Goal: Task Accomplishment & Management: Use online tool/utility

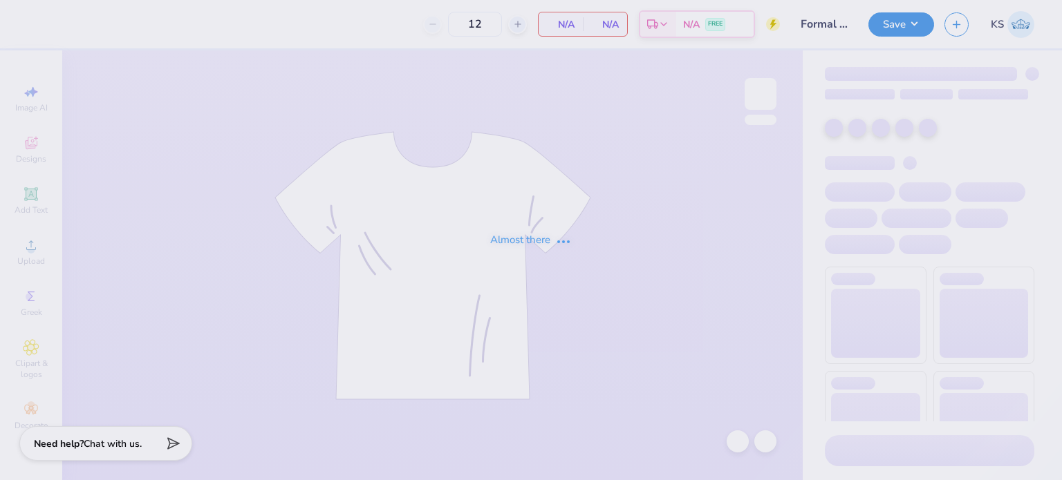
type input "24"
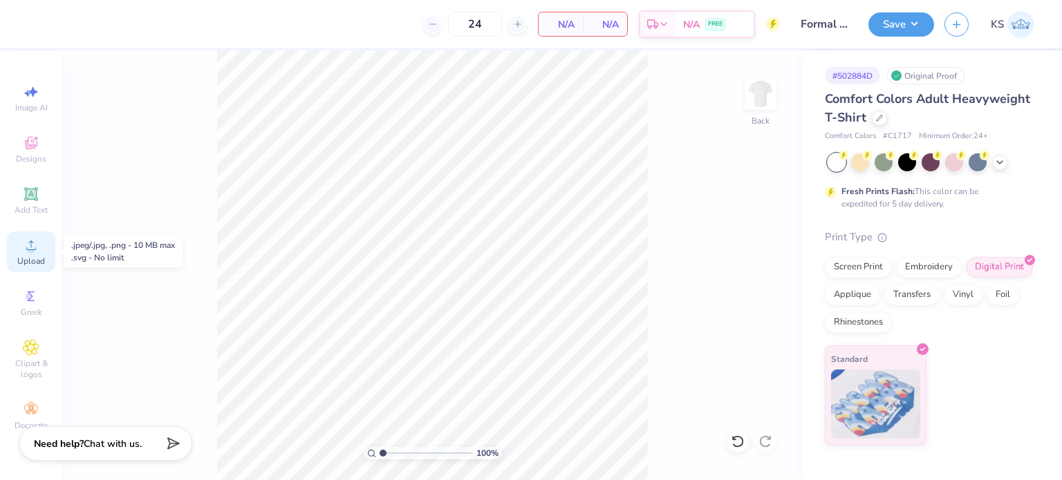
click at [31, 261] on span "Upload" at bounding box center [31, 261] width 28 height 11
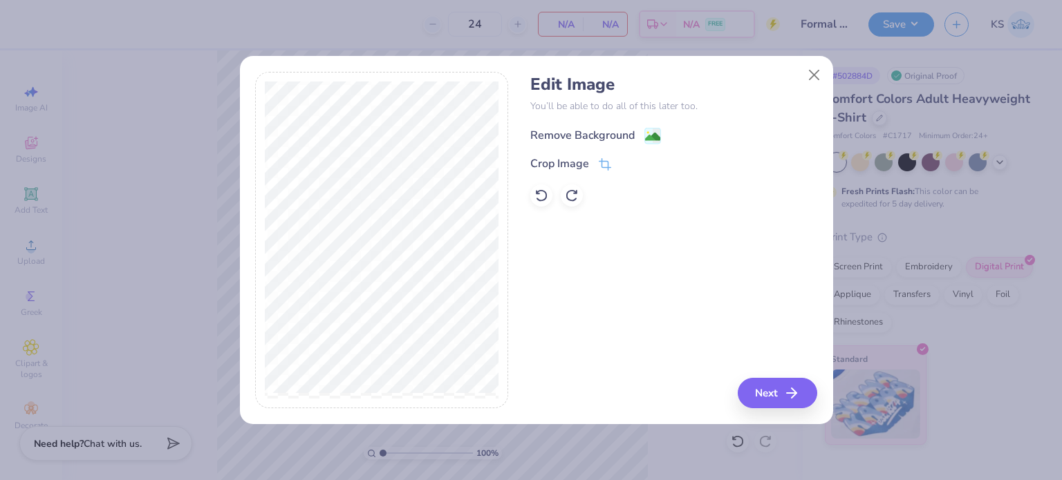
click at [628, 140] on div "Remove Background" at bounding box center [582, 135] width 104 height 17
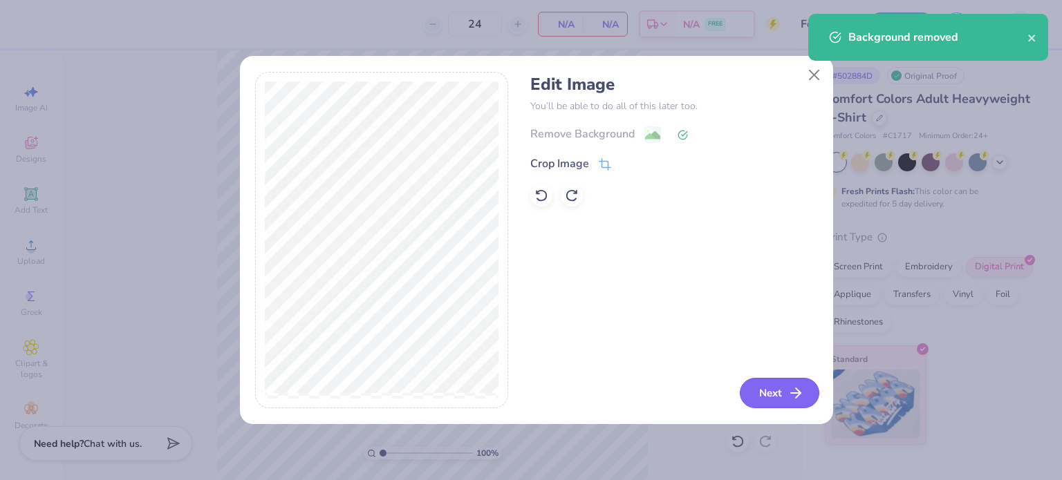
click at [791, 397] on icon "button" at bounding box center [795, 393] width 17 height 17
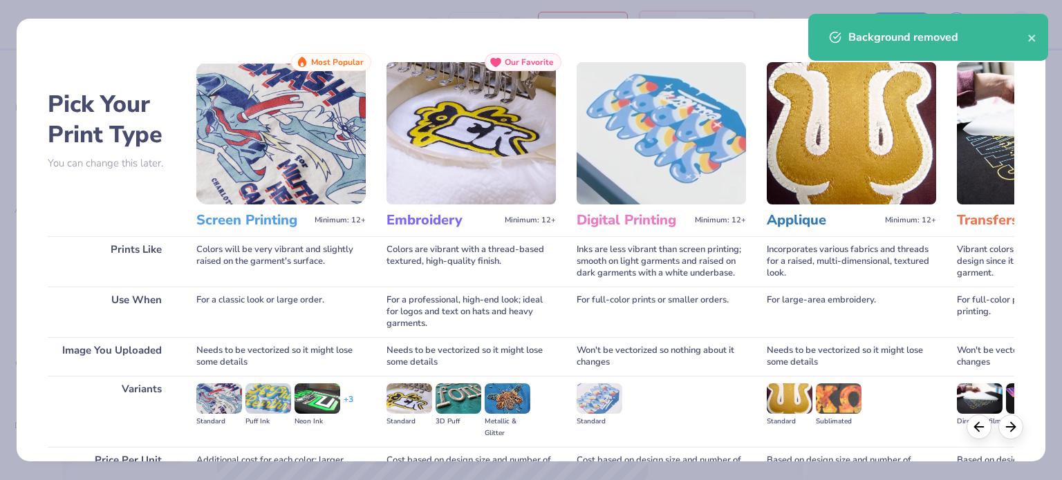
scroll to position [139, 0]
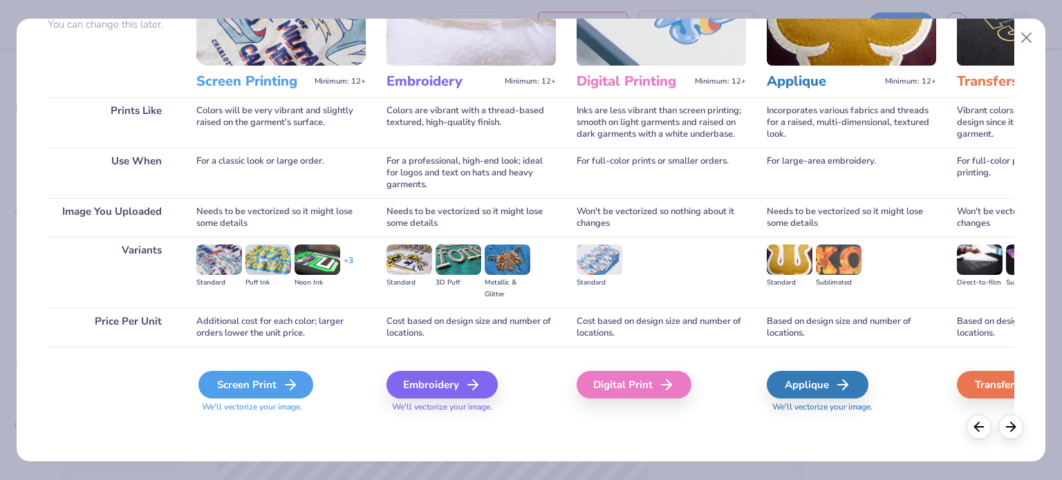
click at [279, 385] on div "Screen Print" at bounding box center [255, 385] width 115 height 28
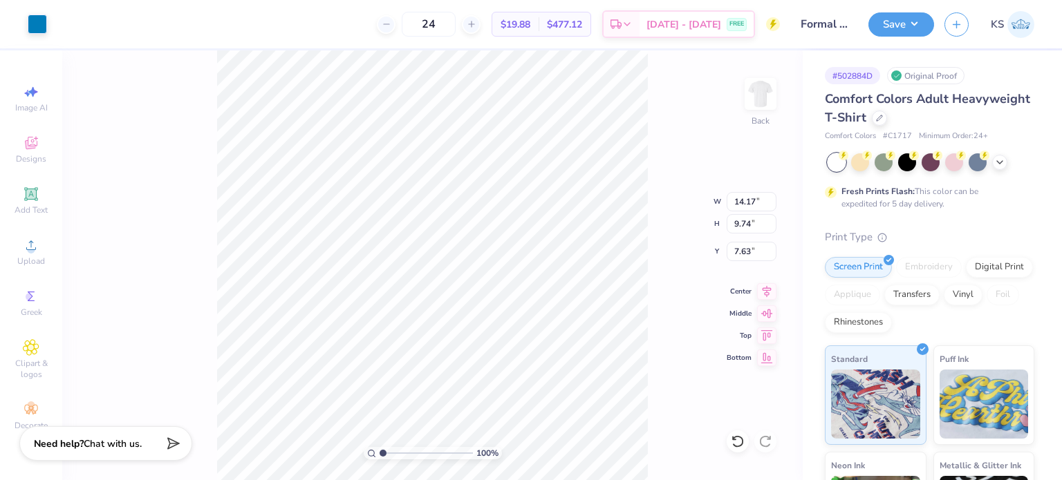
type input "3.08"
type input "2.12"
type input "3.00"
click at [750, 91] on img at bounding box center [760, 93] width 55 height 55
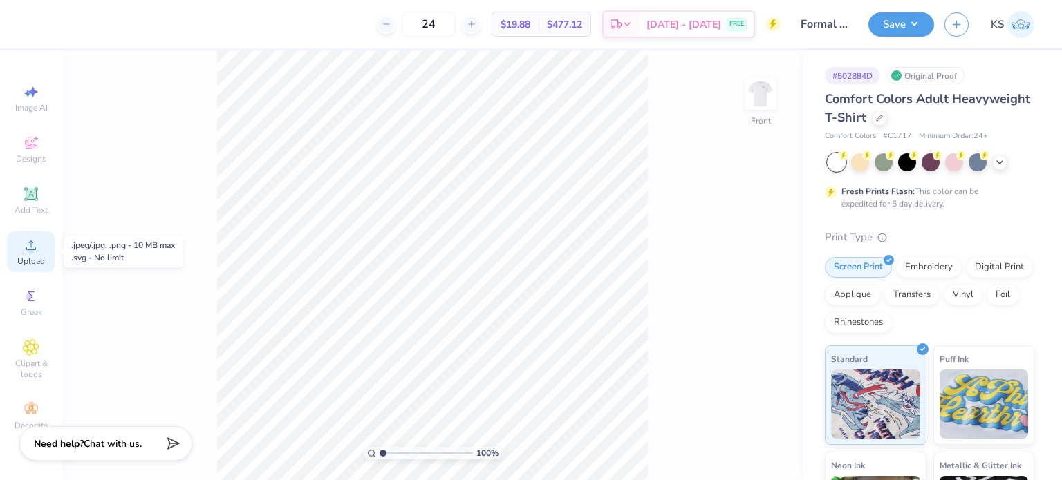
click at [28, 247] on circle at bounding box center [31, 250] width 8 height 8
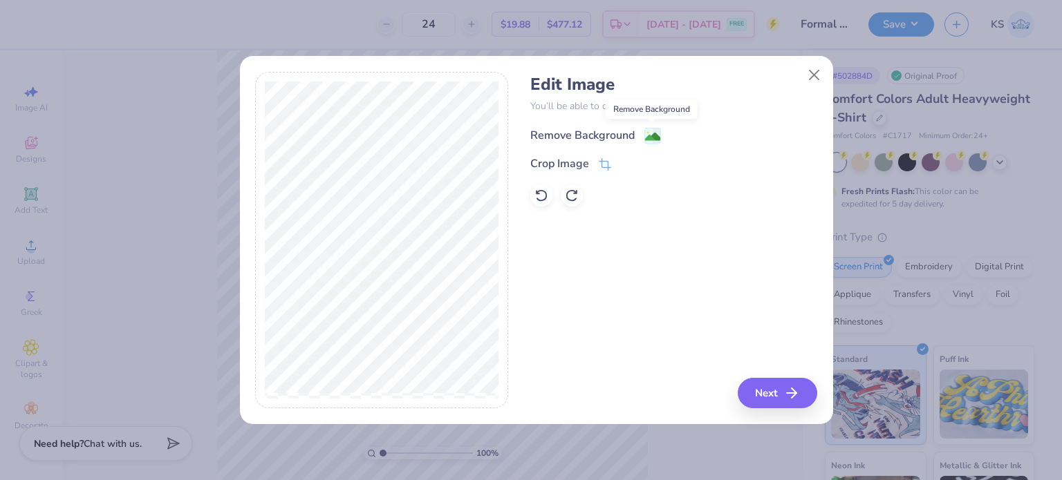
click at [652, 130] on image at bounding box center [652, 136] width 15 height 15
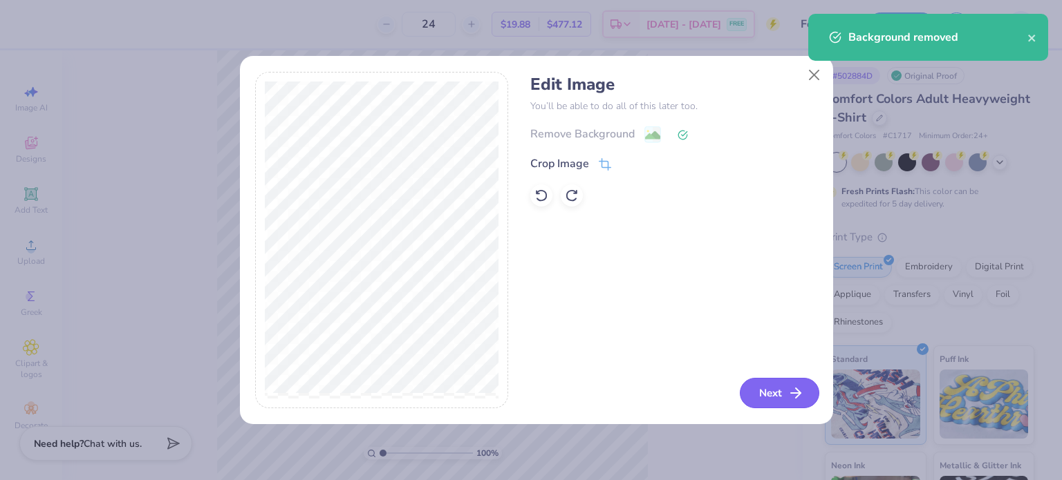
click at [768, 390] on button "Next" at bounding box center [779, 393] width 79 height 30
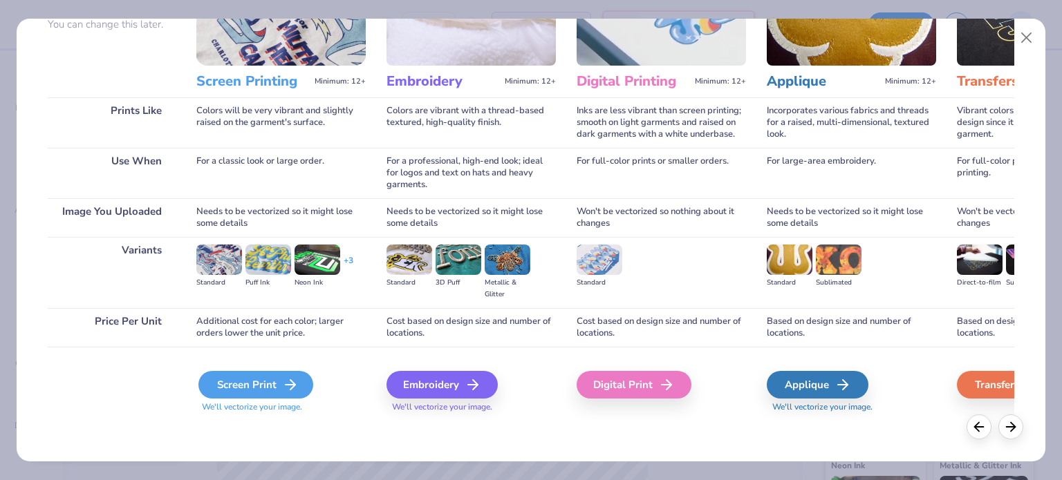
click at [277, 394] on div "Screen Print" at bounding box center [255, 385] width 115 height 28
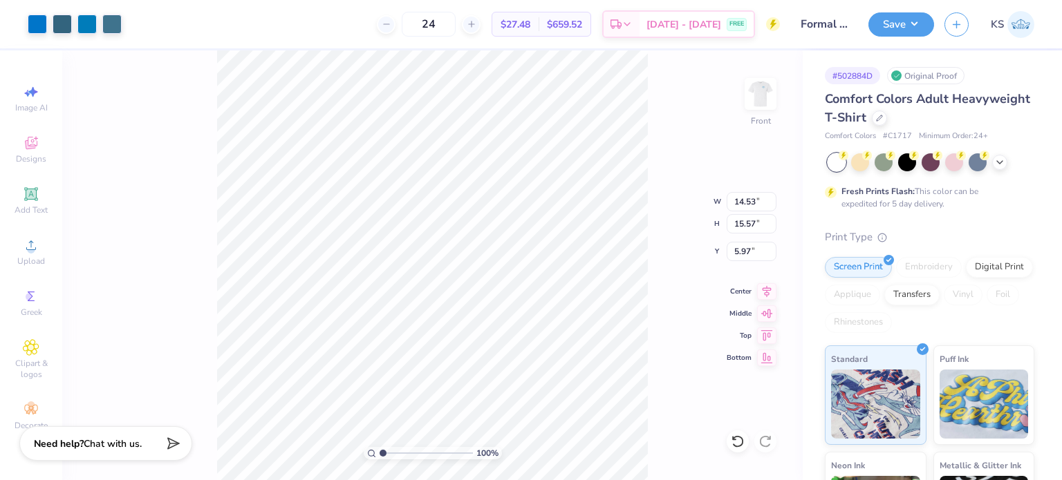
type input "9.78"
type input "10.47"
type input "3.00"
type input "10.98"
type input "11.77"
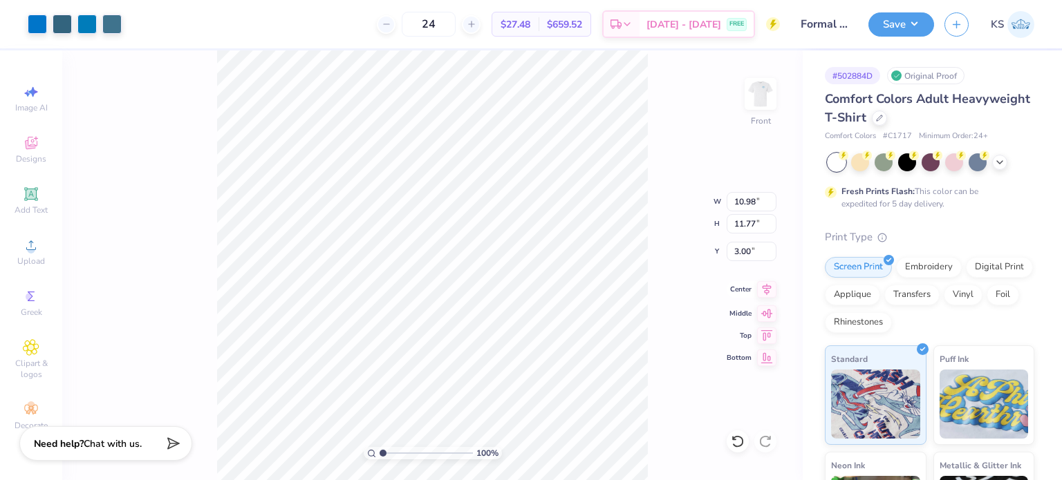
click at [766, 294] on icon at bounding box center [766, 289] width 19 height 17
click at [879, 22] on button "Save" at bounding box center [901, 22] width 66 height 24
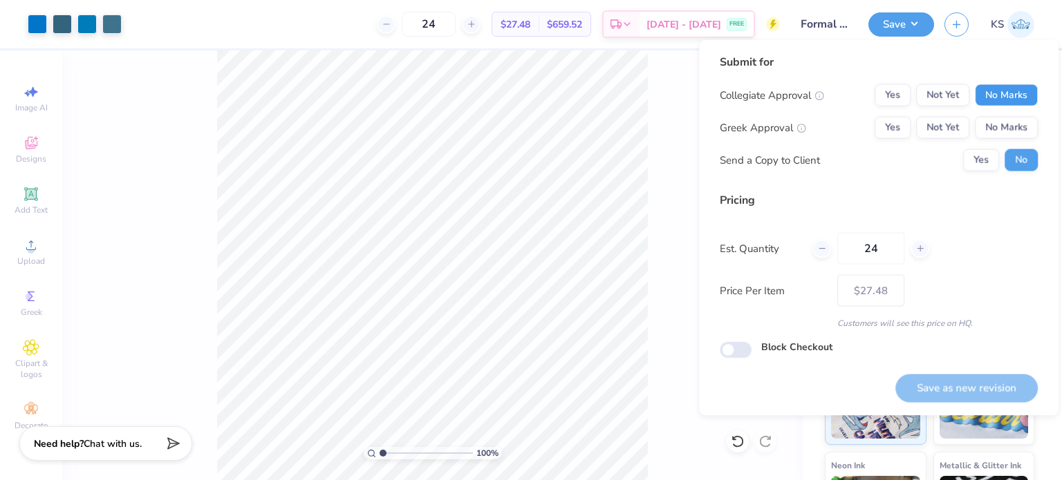
click at [1012, 103] on button "No Marks" at bounding box center [1006, 95] width 63 height 22
click at [1020, 136] on button "No Marks" at bounding box center [1006, 128] width 63 height 22
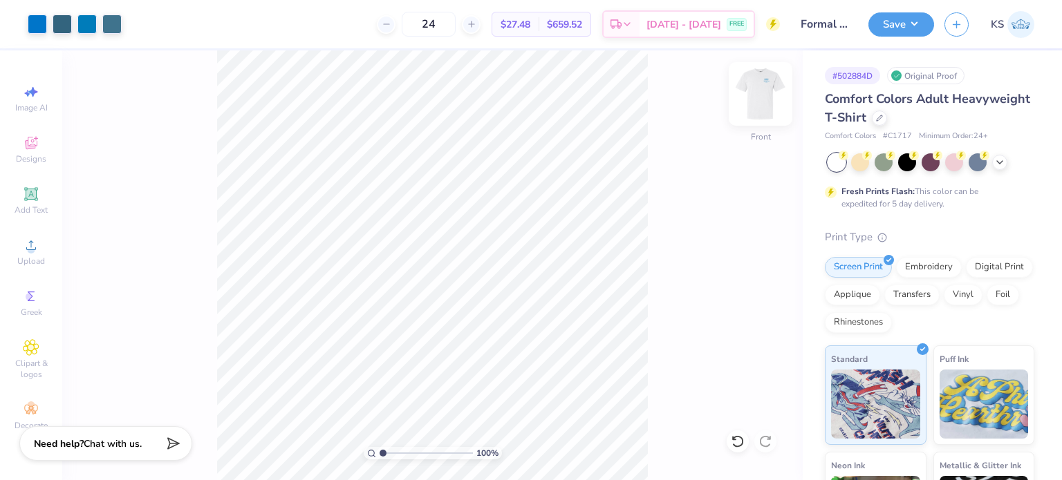
click at [770, 99] on img at bounding box center [760, 93] width 55 height 55
click at [887, 122] on div at bounding box center [879, 116] width 15 height 15
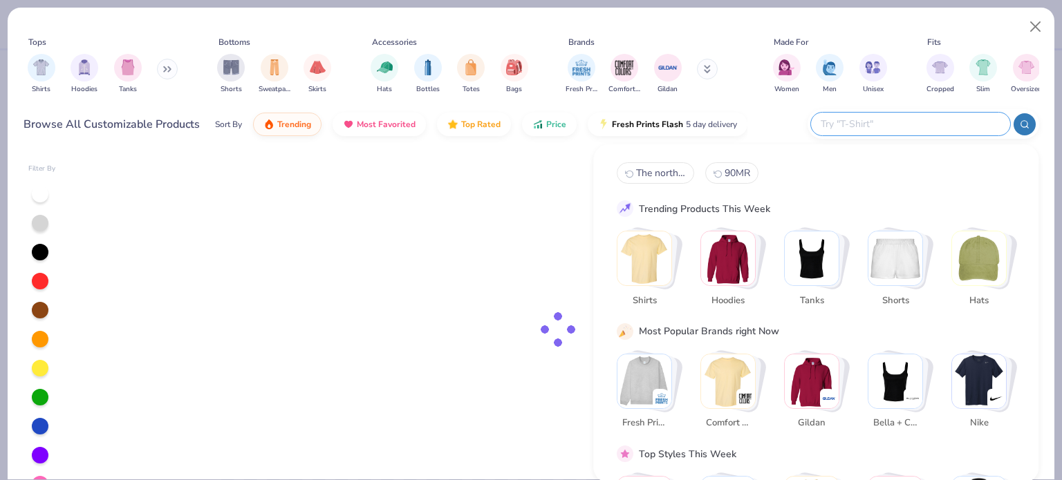
click at [919, 123] on input "text" at bounding box center [909, 124] width 181 height 16
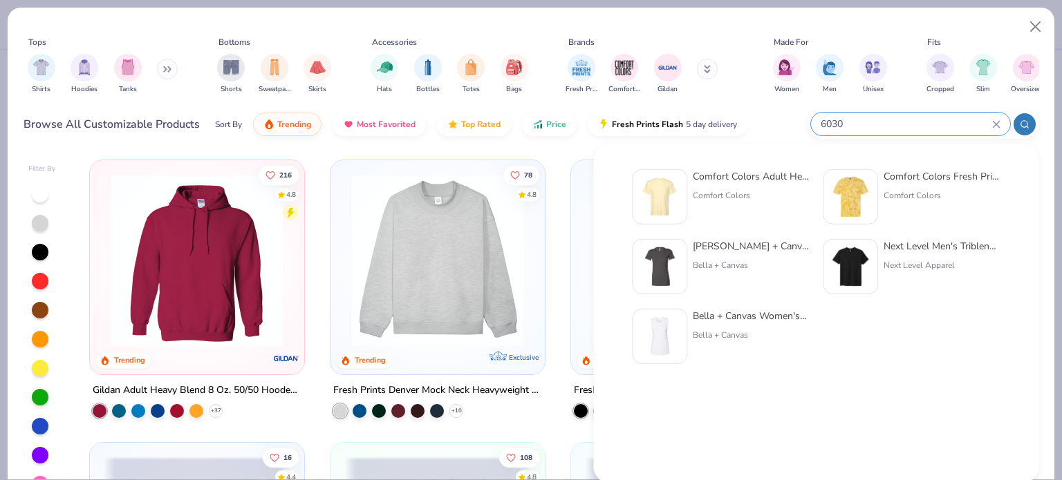
type input "6030"
click at [741, 200] on div "Comfort Colors" at bounding box center [751, 195] width 116 height 12
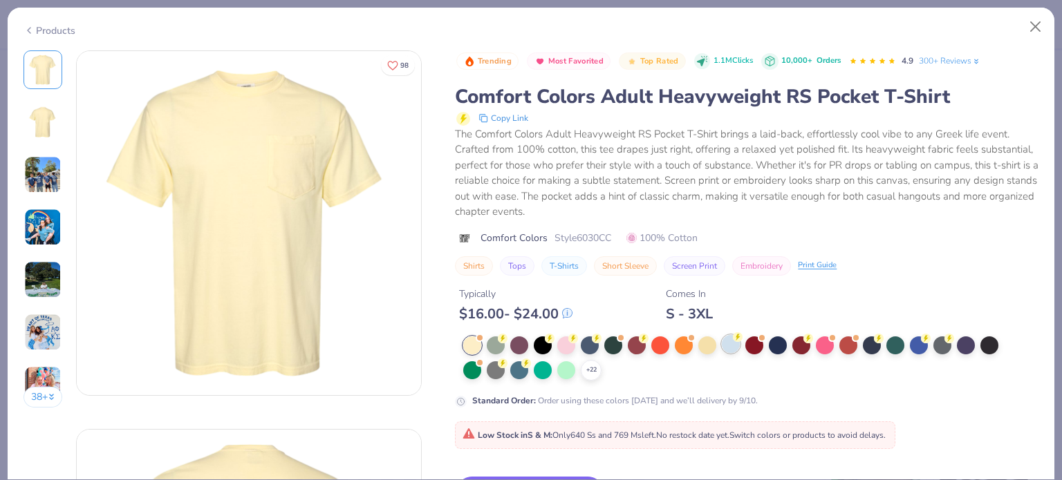
click at [740, 347] on div at bounding box center [731, 344] width 18 height 18
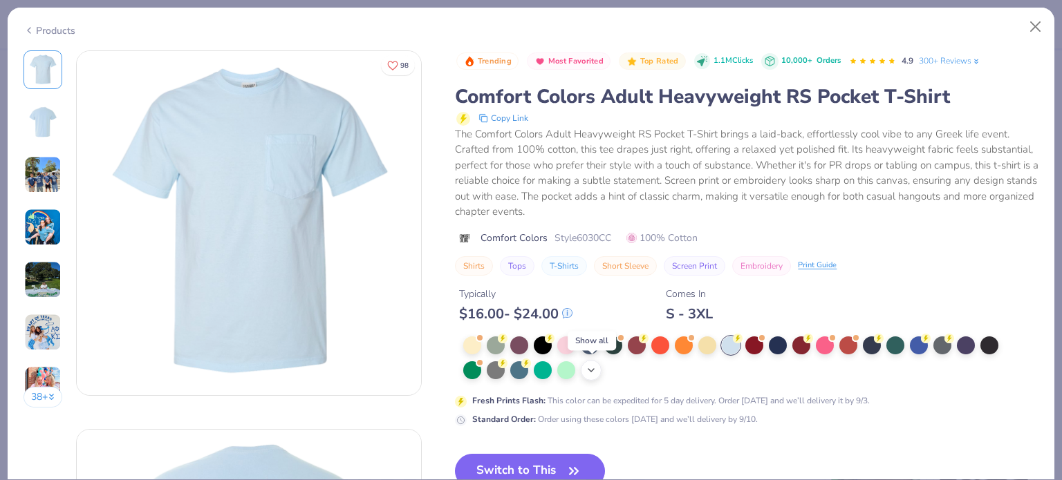
click at [590, 373] on icon at bounding box center [590, 370] width 11 height 11
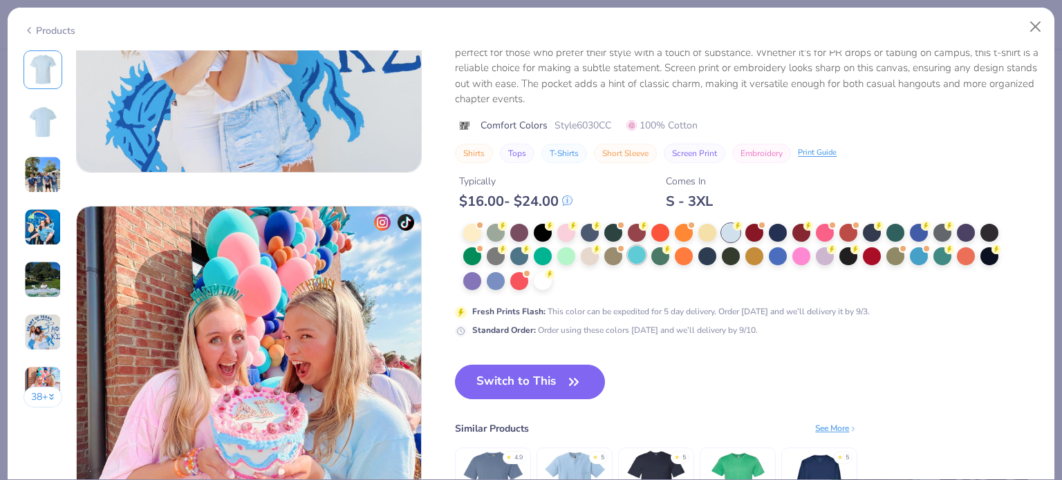
scroll to position [2125, 0]
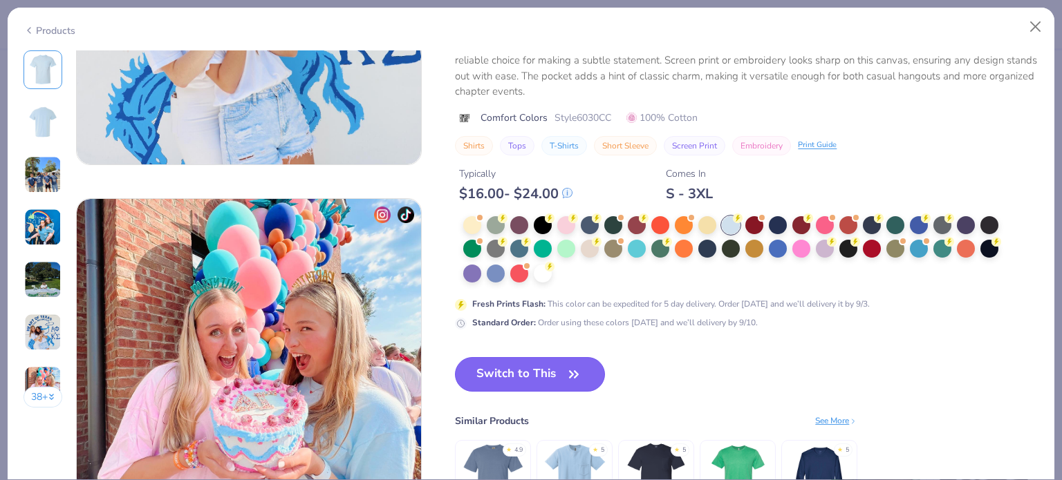
click at [556, 372] on button "Switch to This" at bounding box center [530, 374] width 150 height 35
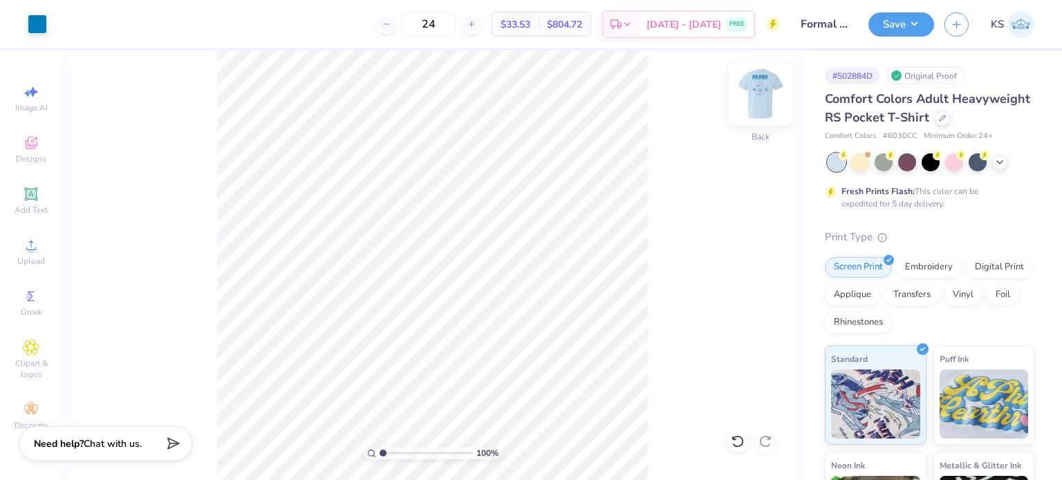
click at [770, 102] on img at bounding box center [760, 93] width 55 height 55
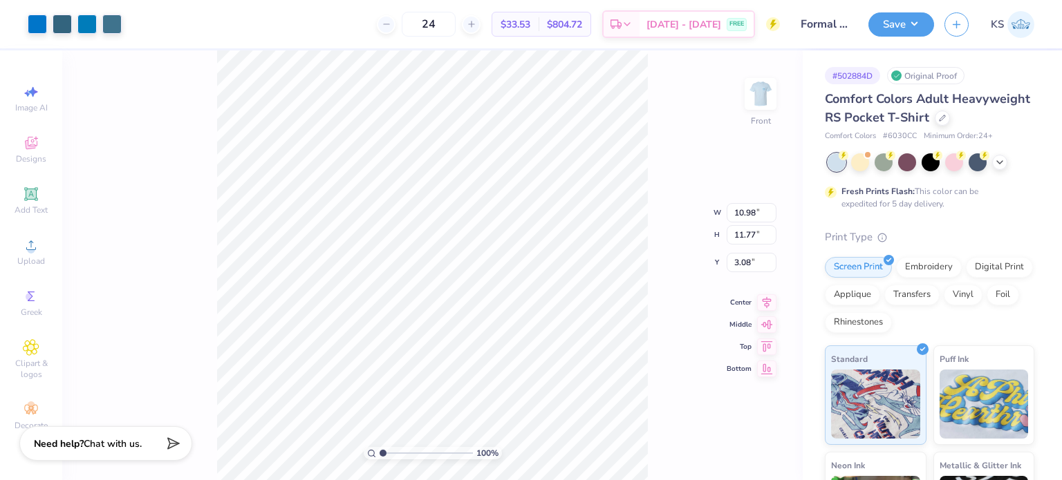
type input "3.00"
click at [764, 290] on icon at bounding box center [766, 289] width 9 height 12
click at [909, 27] on button "Save" at bounding box center [901, 22] width 66 height 24
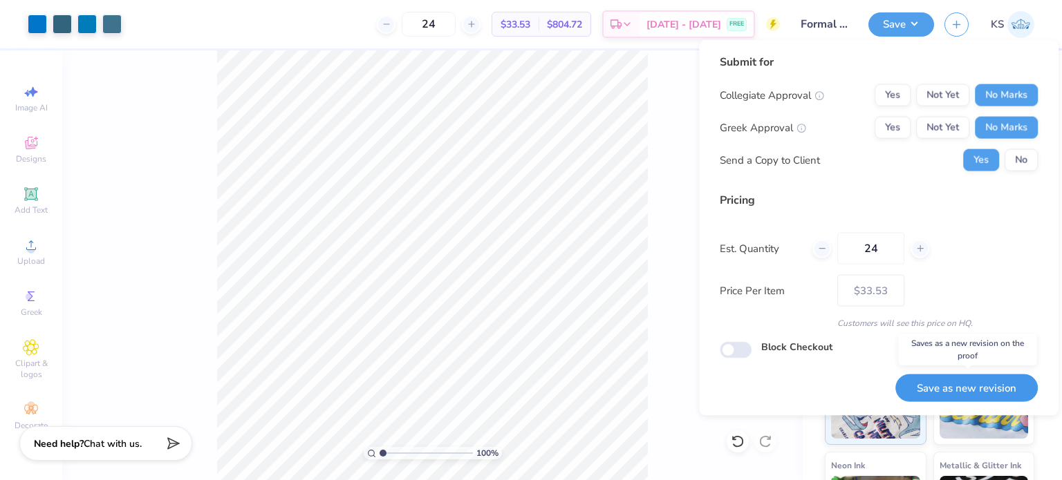
click at [960, 378] on button "Save as new revision" at bounding box center [966, 388] width 142 height 28
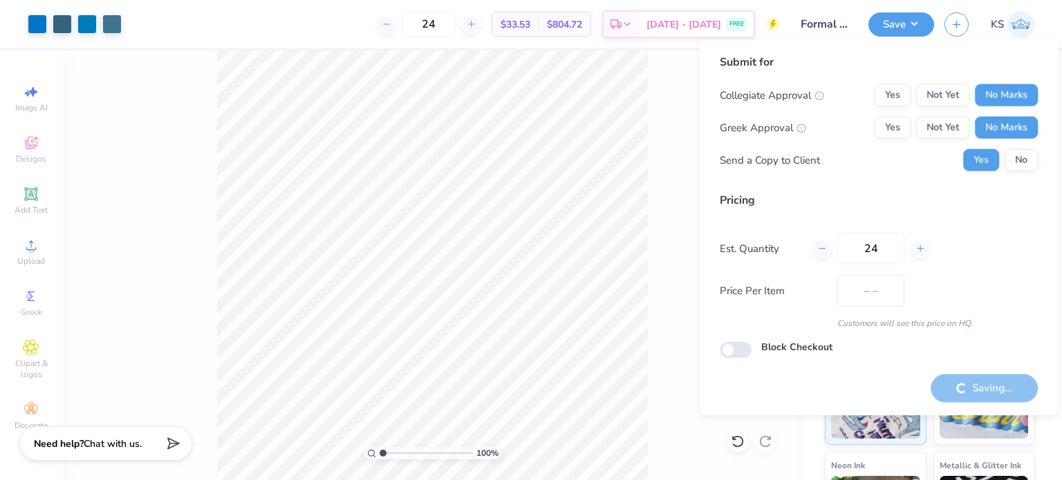
type input "$33.53"
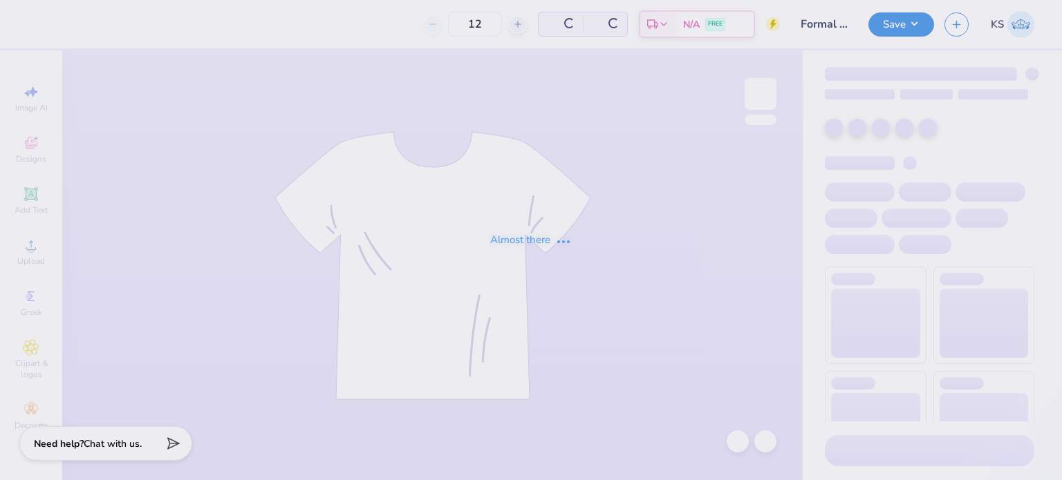
type input "24"
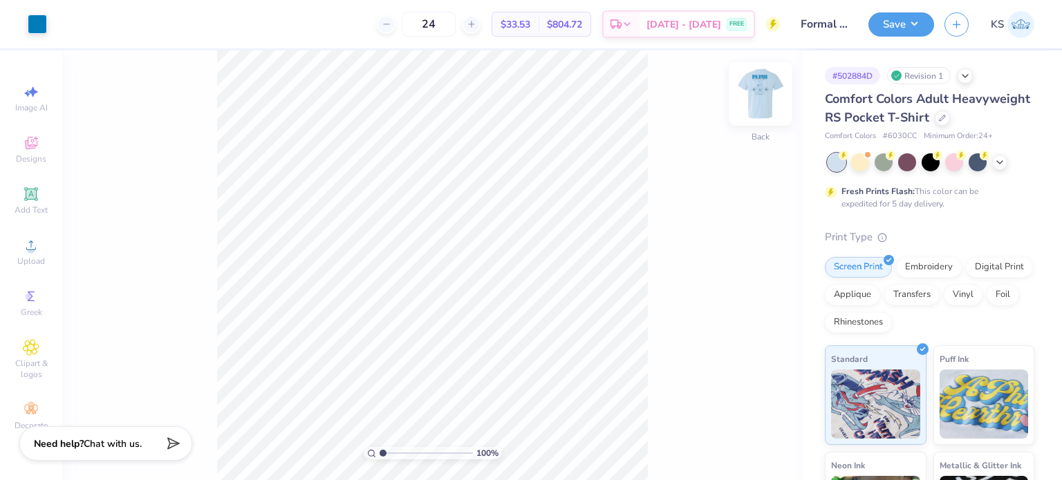
click at [767, 107] on img at bounding box center [760, 93] width 55 height 55
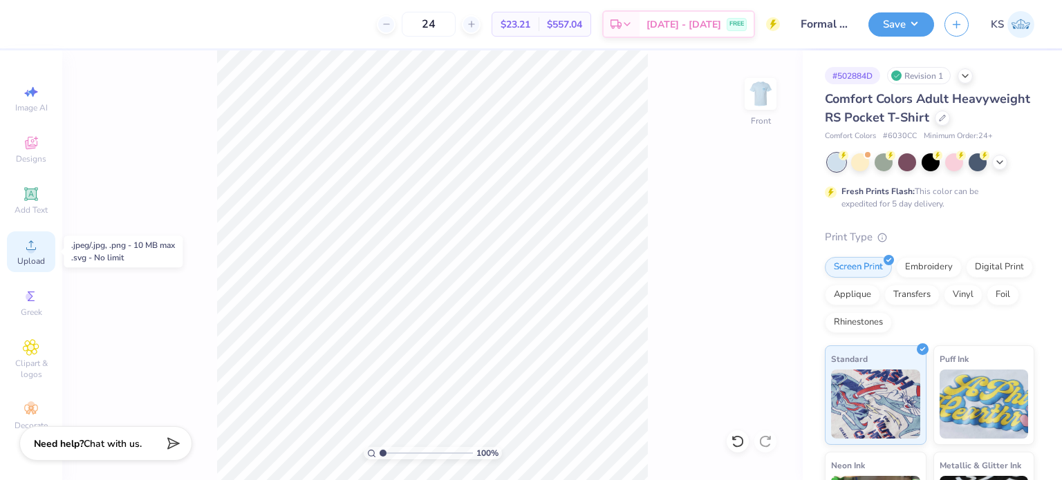
click at [36, 248] on icon at bounding box center [31, 245] width 17 height 17
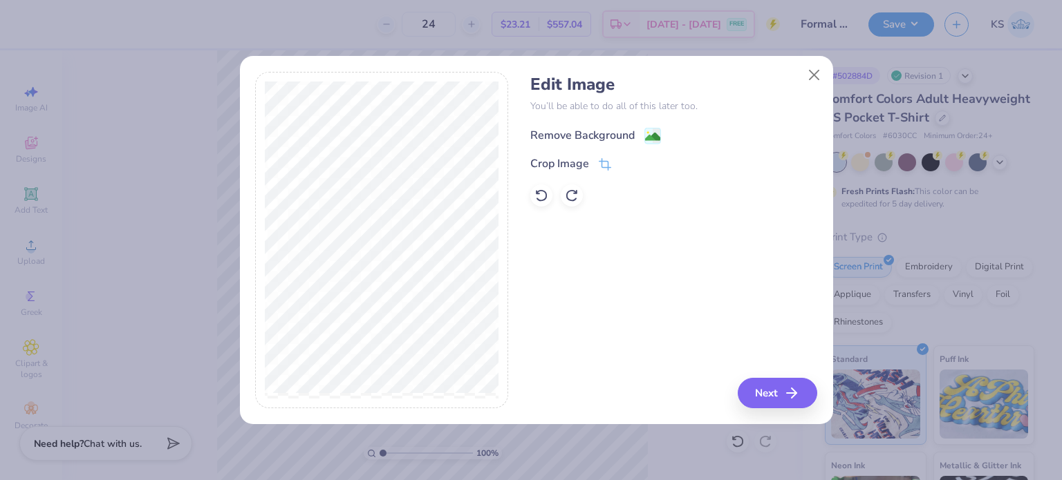
click at [626, 141] on div "Remove Background" at bounding box center [582, 135] width 104 height 17
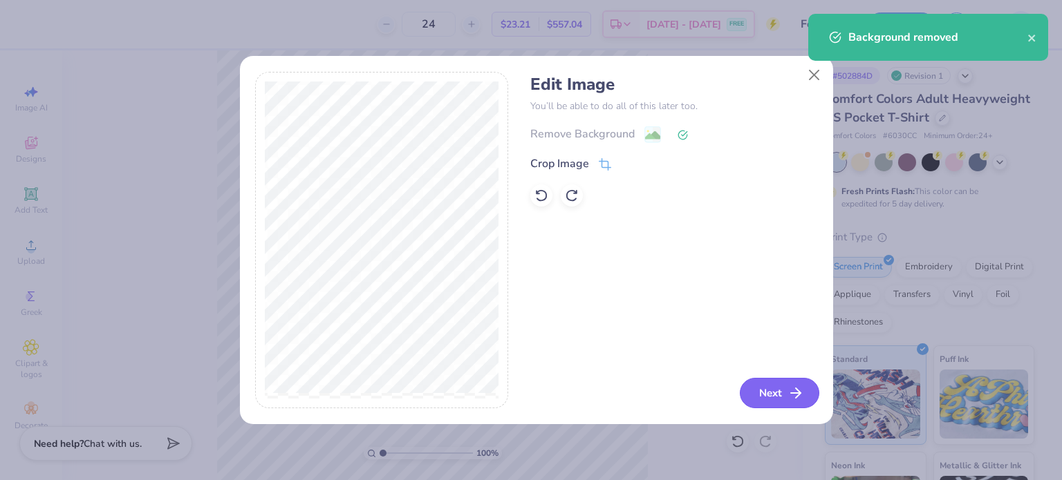
click at [768, 390] on button "Next" at bounding box center [779, 393] width 79 height 30
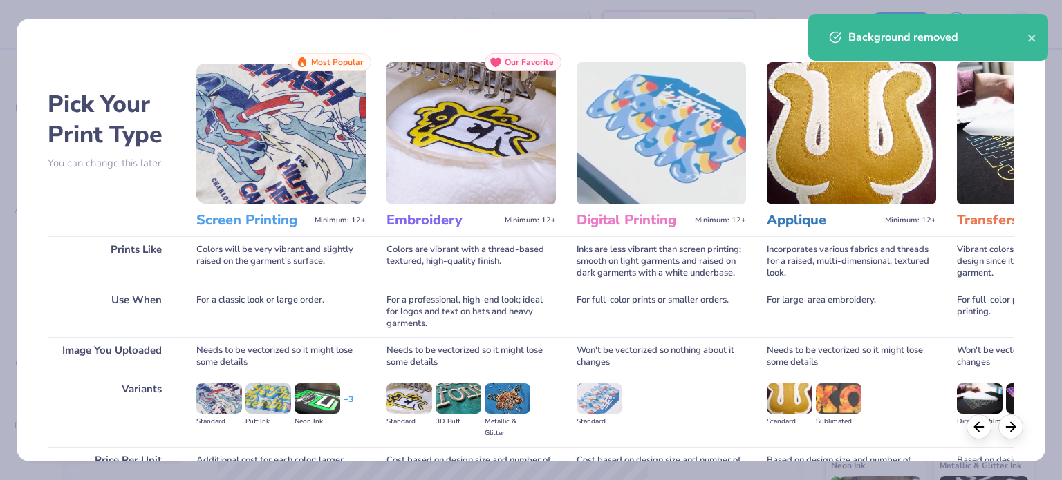
scroll to position [139, 0]
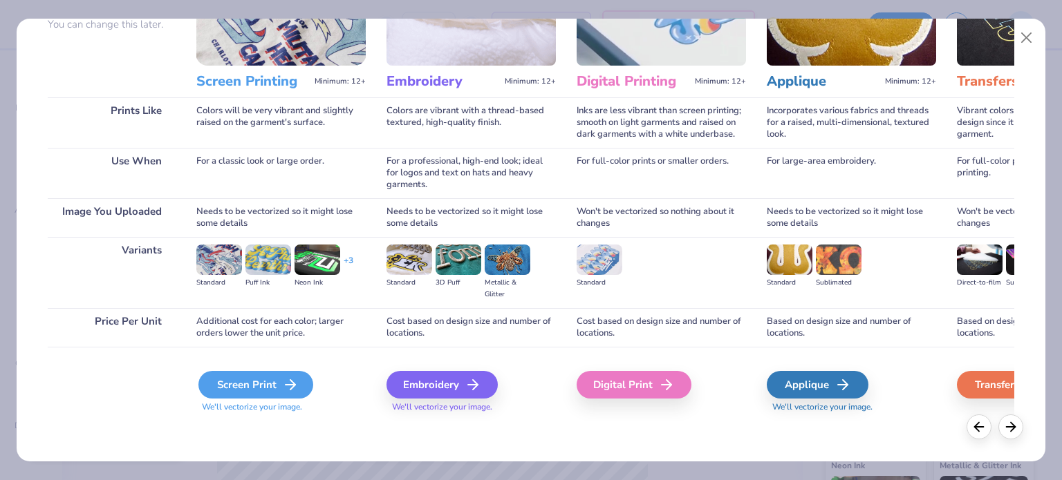
click at [288, 377] on icon at bounding box center [290, 385] width 17 height 17
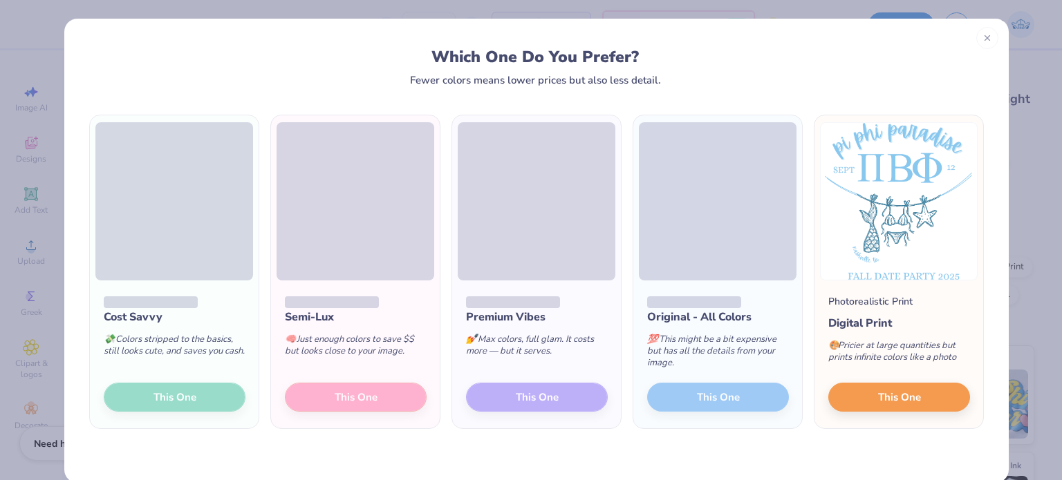
scroll to position [21, 0]
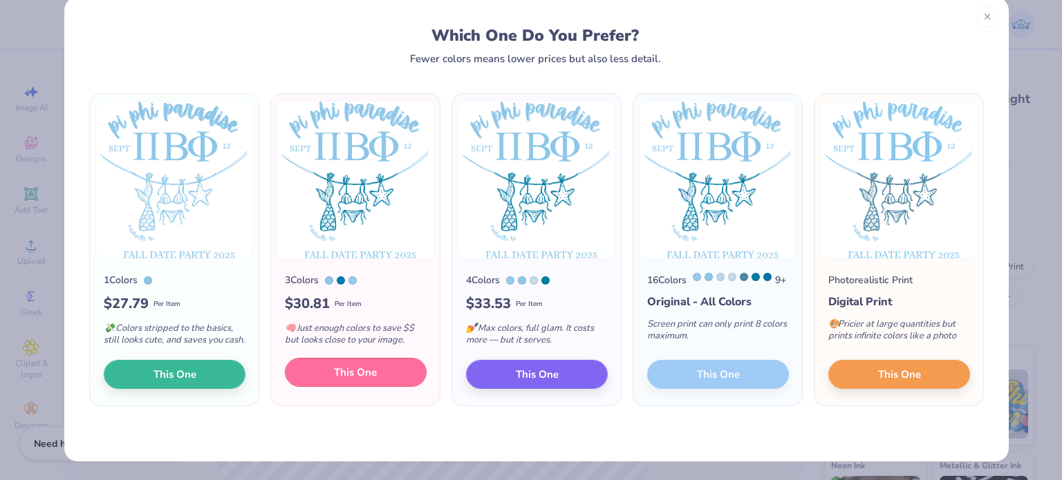
click at [312, 385] on button "This One" at bounding box center [356, 372] width 142 height 29
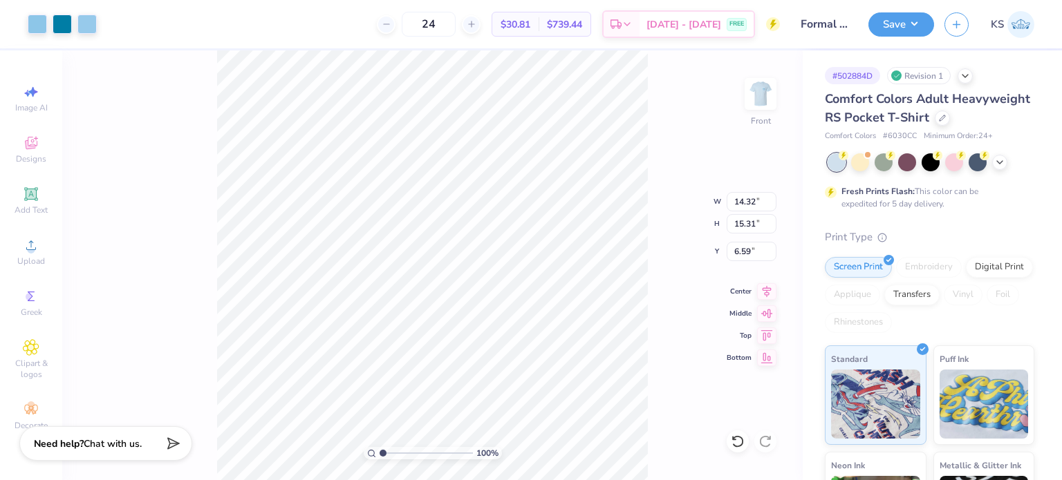
drag, startPoint x: 415, startPoint y: 194, endPoint x: 424, endPoint y: 173, distance: 22.3
click at [424, 173] on div at bounding box center [531, 240] width 1062 height 480
type input "6.59"
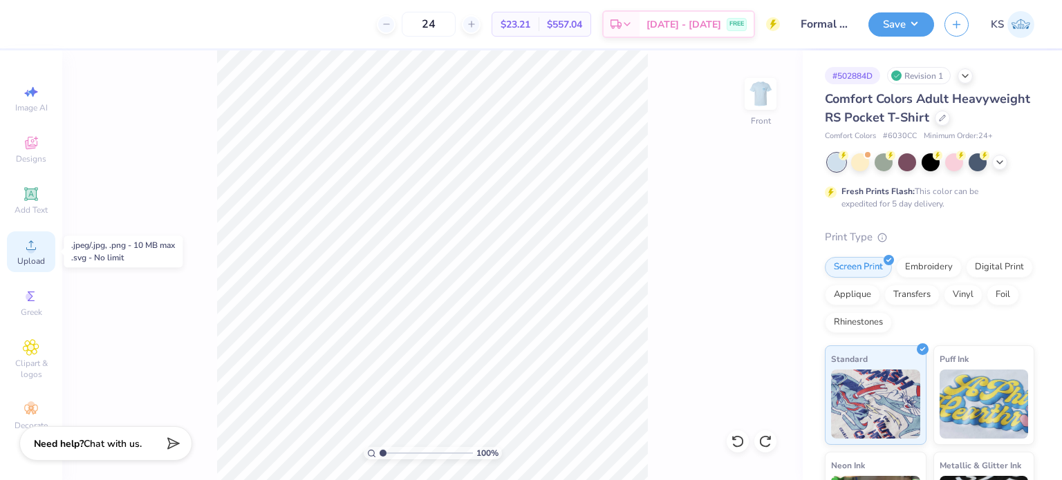
click at [42, 254] on div "Upload" at bounding box center [31, 252] width 48 height 41
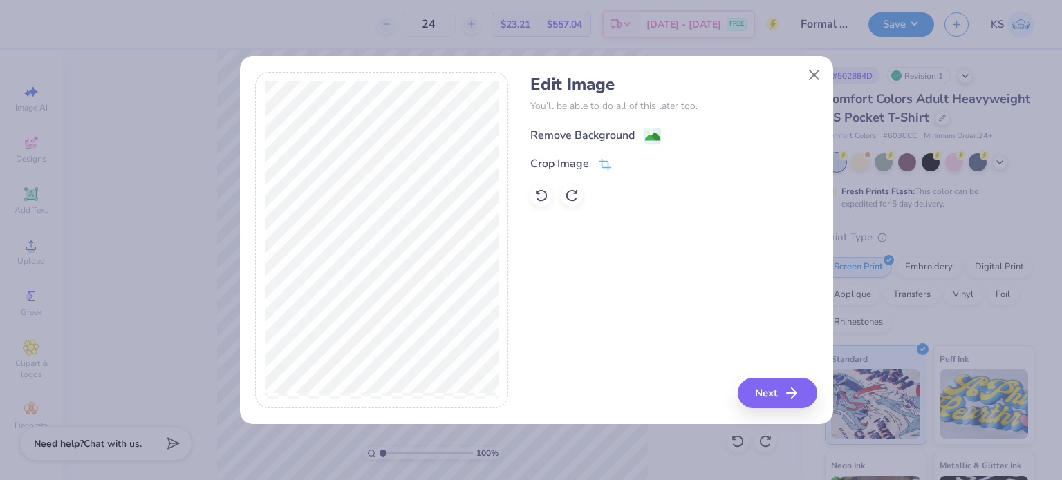
click at [617, 137] on div "Remove Background" at bounding box center [582, 135] width 104 height 17
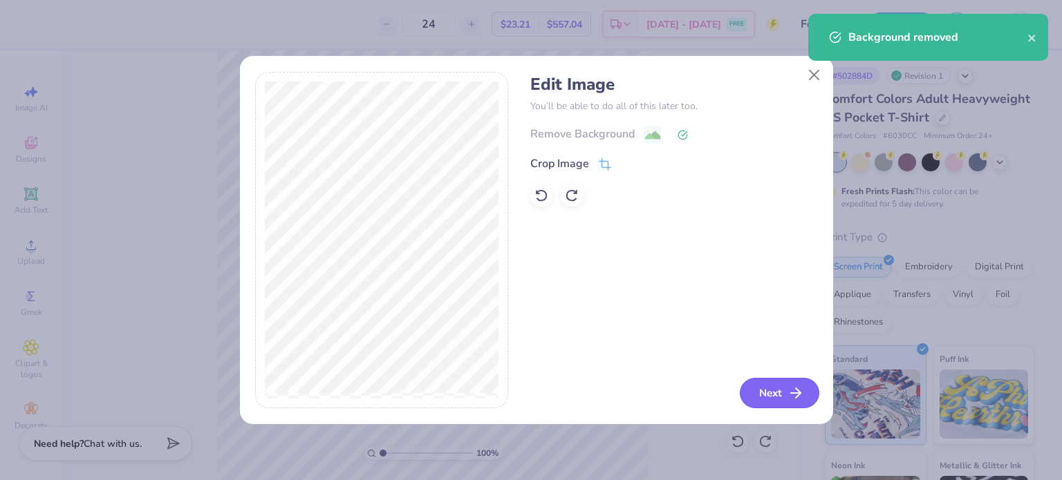
click at [759, 392] on button "Next" at bounding box center [779, 393] width 79 height 30
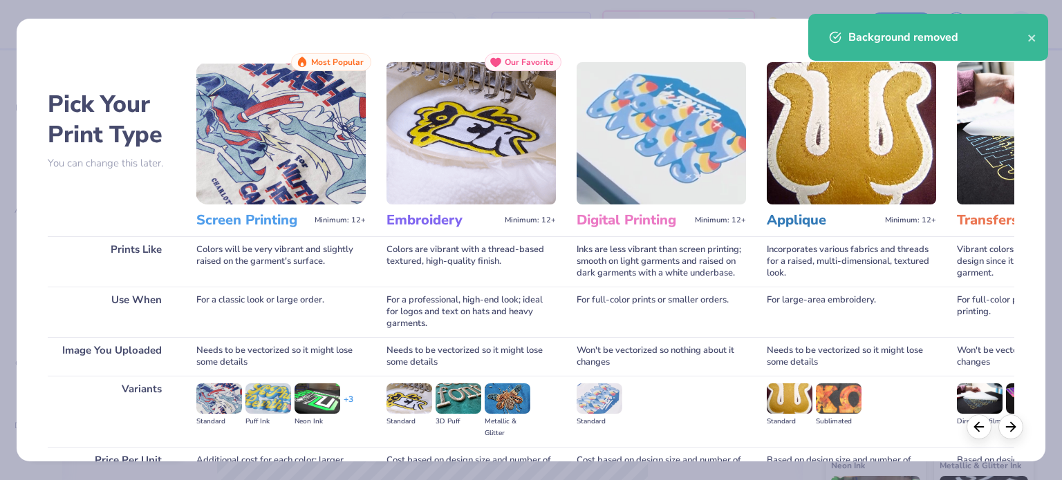
scroll to position [139, 0]
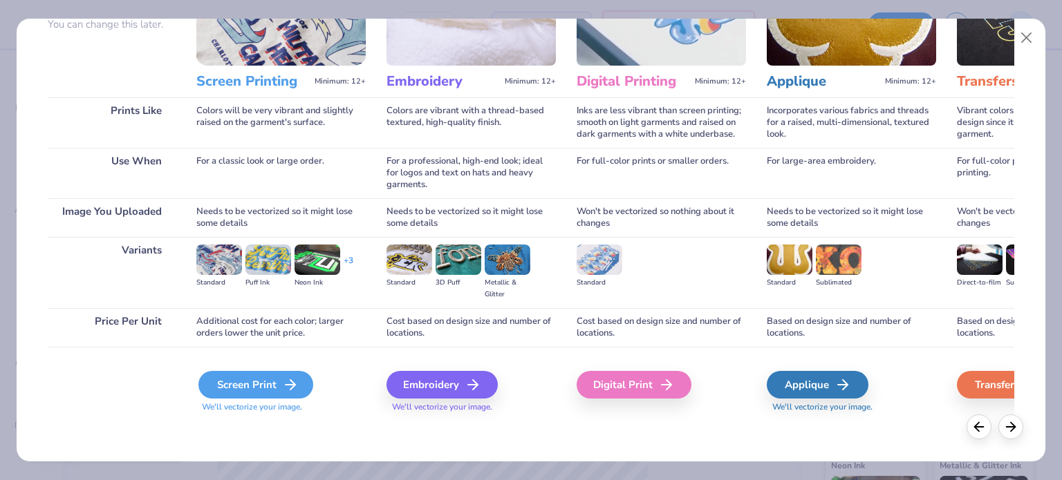
click at [269, 395] on div "Screen Print" at bounding box center [255, 385] width 115 height 28
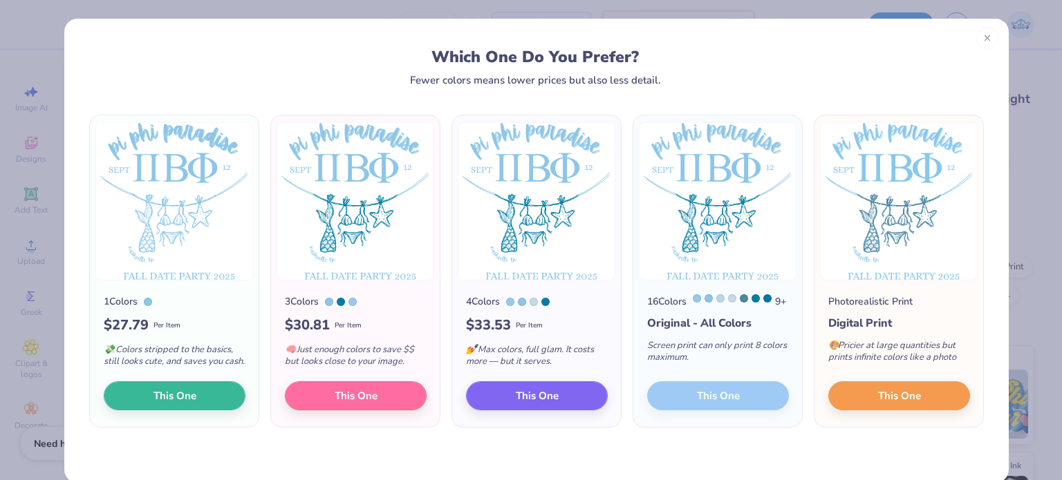
click at [705, 406] on div "16 Colors 9 + Original - All Colors Screen print can only print 8 colors maximu…" at bounding box center [717, 354] width 169 height 147
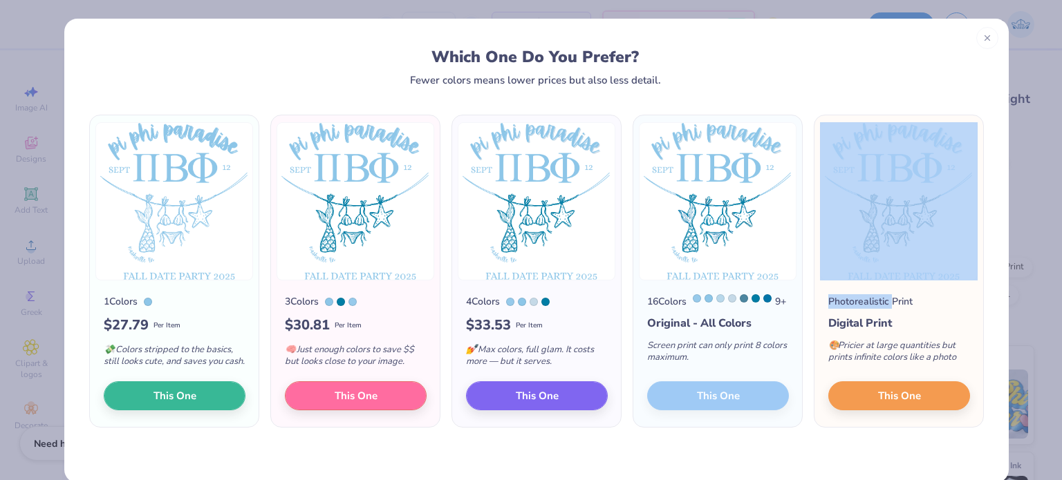
click at [705, 406] on div "16 Colors 9 + Original - All Colors Screen print can only print 8 colors maximu…" at bounding box center [717, 354] width 169 height 147
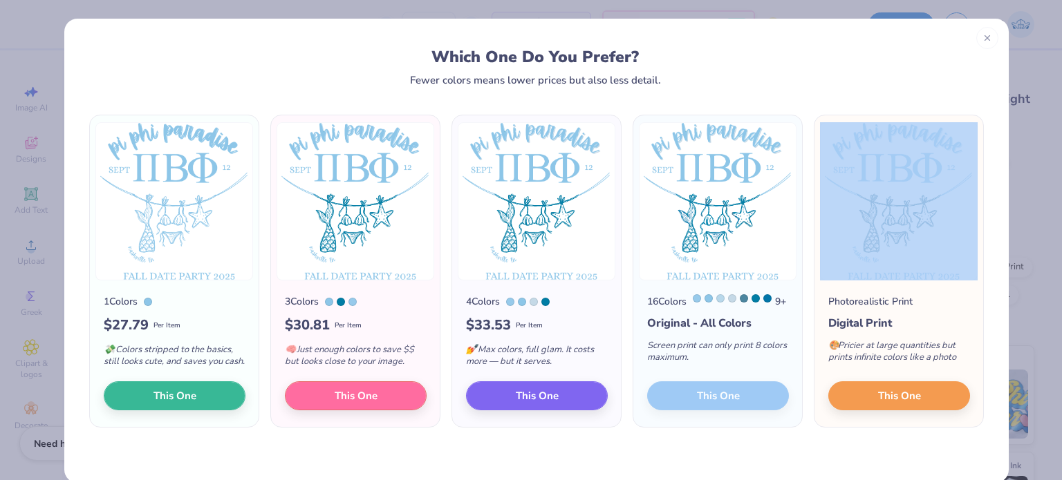
click at [705, 406] on div "16 Colors 9 + Original - All Colors Screen print can only print 8 colors maximu…" at bounding box center [717, 354] width 169 height 147
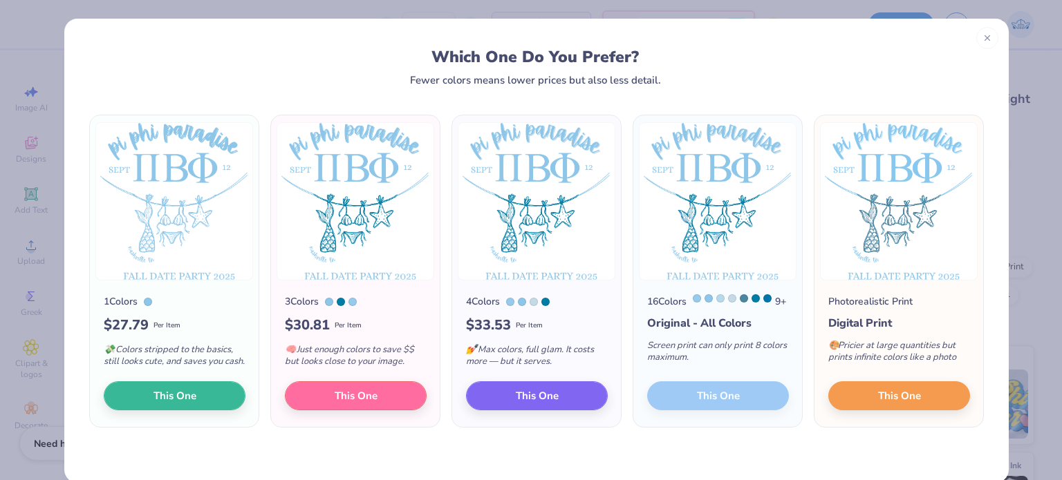
click at [717, 427] on div "16 Colors 9 + Original - All Colors Screen print can only print 8 colors maximu…" at bounding box center [717, 354] width 169 height 147
click at [763, 299] on div at bounding box center [767, 298] width 8 height 8
click at [751, 301] on div at bounding box center [755, 298] width 8 height 8
click at [564, 399] on button "This One" at bounding box center [537, 393] width 142 height 29
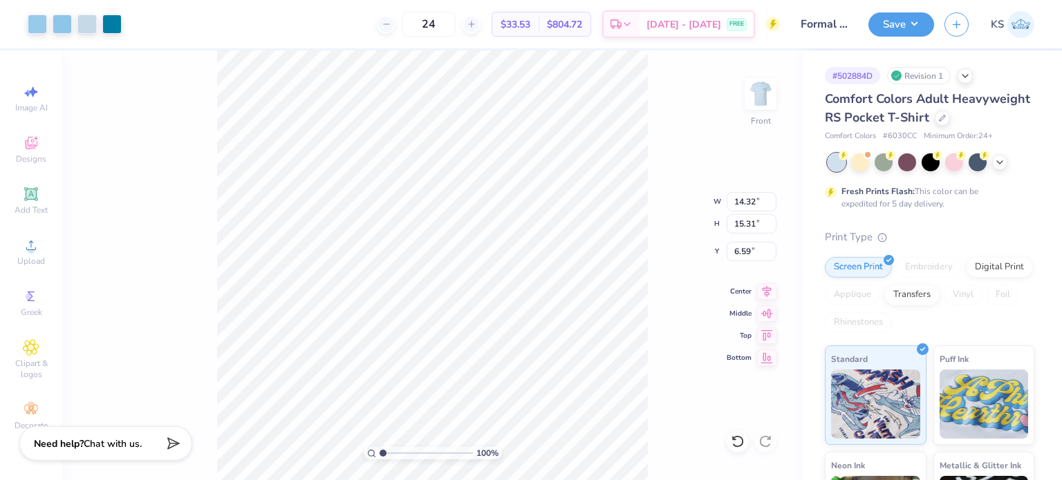
drag, startPoint x: 444, startPoint y: 245, endPoint x: 442, endPoint y: 168, distance: 77.4
click at [442, 168] on div at bounding box center [531, 240] width 1062 height 480
type input "3.00"
type input "13.64"
type input "14.58"
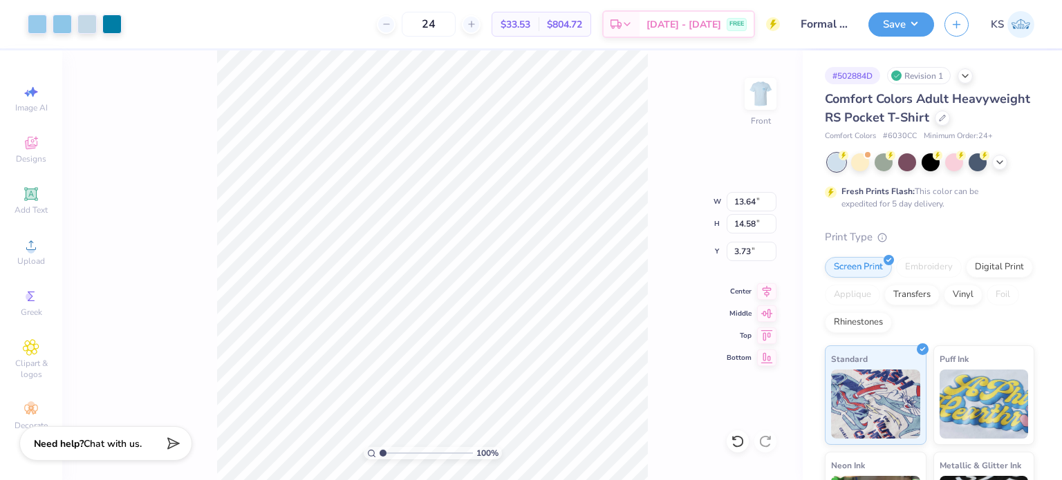
type input "3.00"
click at [768, 292] on icon at bounding box center [766, 289] width 19 height 17
click at [758, 114] on img at bounding box center [760, 93] width 55 height 55
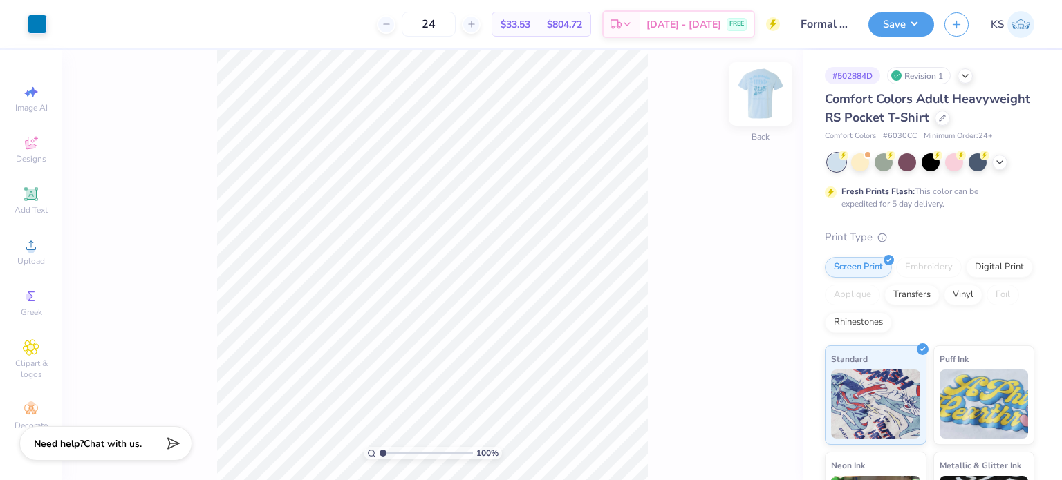
click at [769, 104] on img at bounding box center [760, 93] width 55 height 55
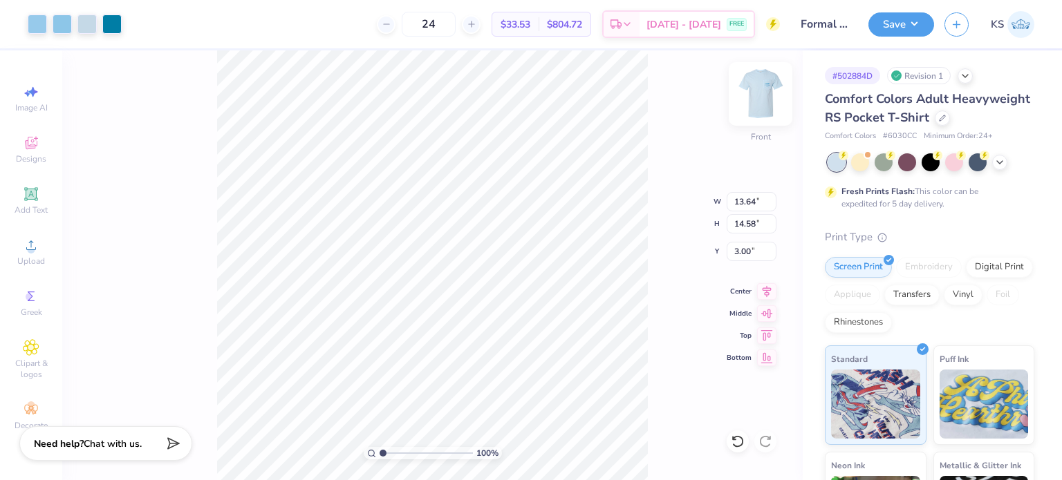
click at [754, 87] on img at bounding box center [760, 93] width 55 height 55
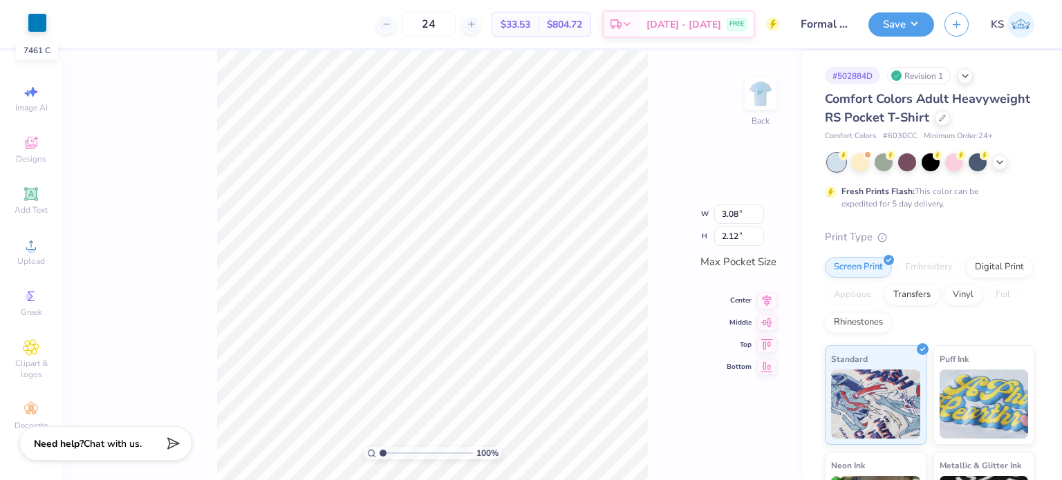
click at [41, 30] on div at bounding box center [37, 22] width 19 height 19
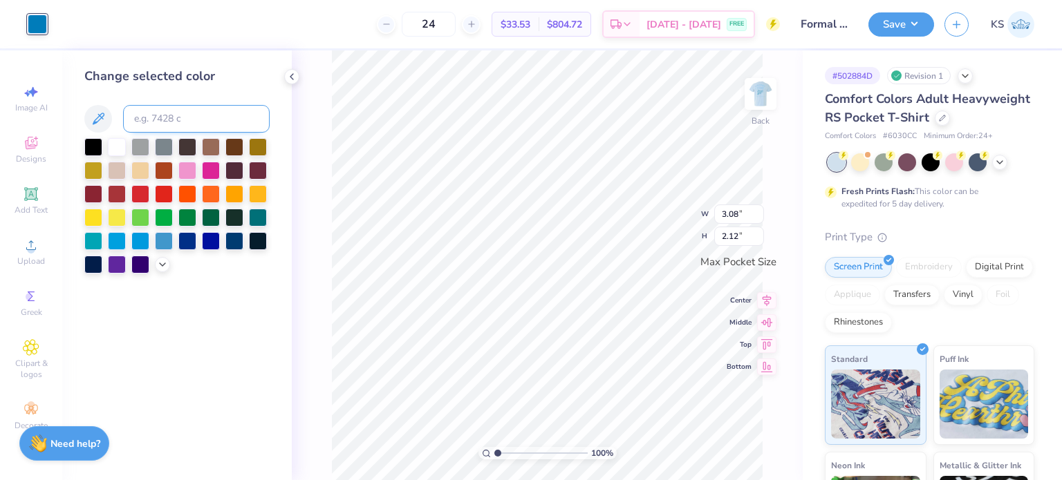
click at [204, 116] on input at bounding box center [196, 119] width 147 height 28
type input "314"
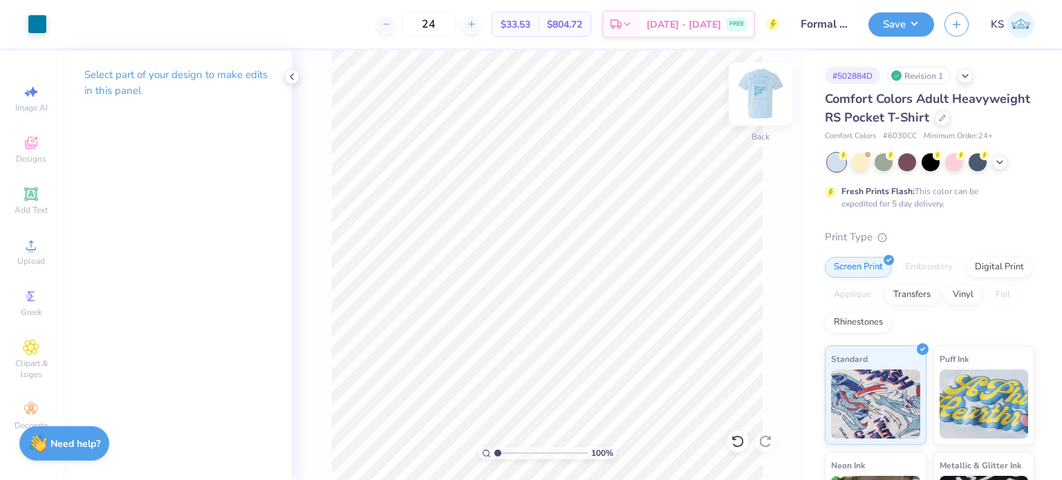
click at [755, 102] on img at bounding box center [760, 93] width 55 height 55
click at [895, 29] on button "Save" at bounding box center [901, 22] width 66 height 24
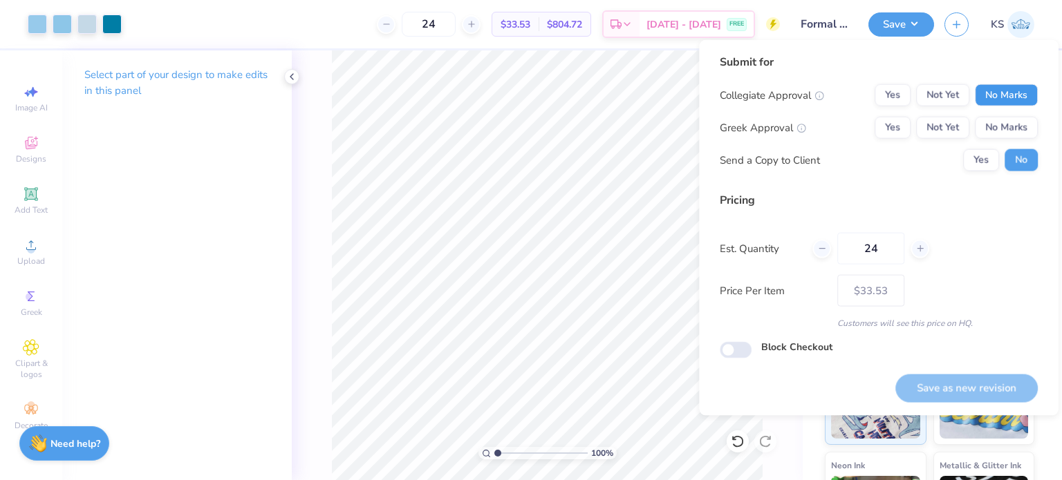
click at [1013, 84] on button "No Marks" at bounding box center [1006, 95] width 63 height 22
click at [1026, 122] on button "No Marks" at bounding box center [1006, 128] width 63 height 22
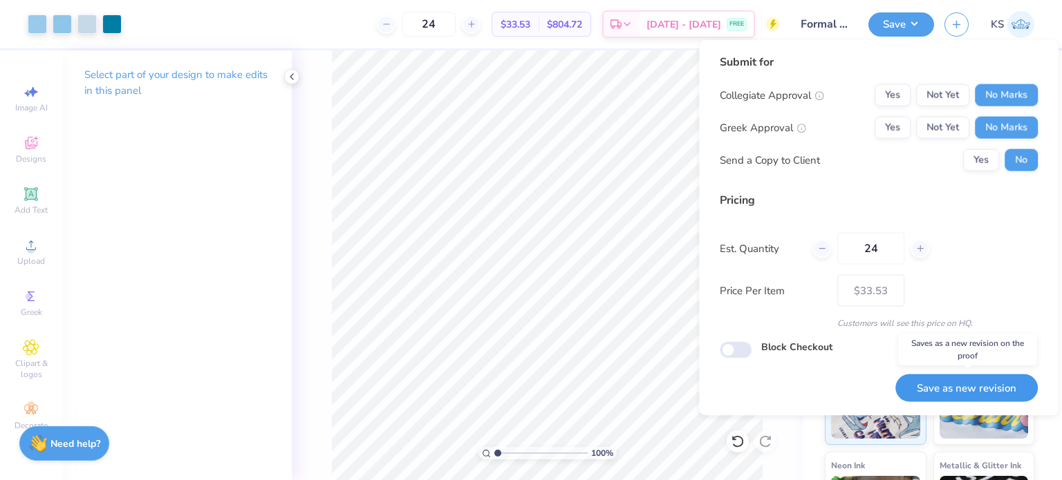
click at [952, 388] on button "Save as new revision" at bounding box center [966, 388] width 142 height 28
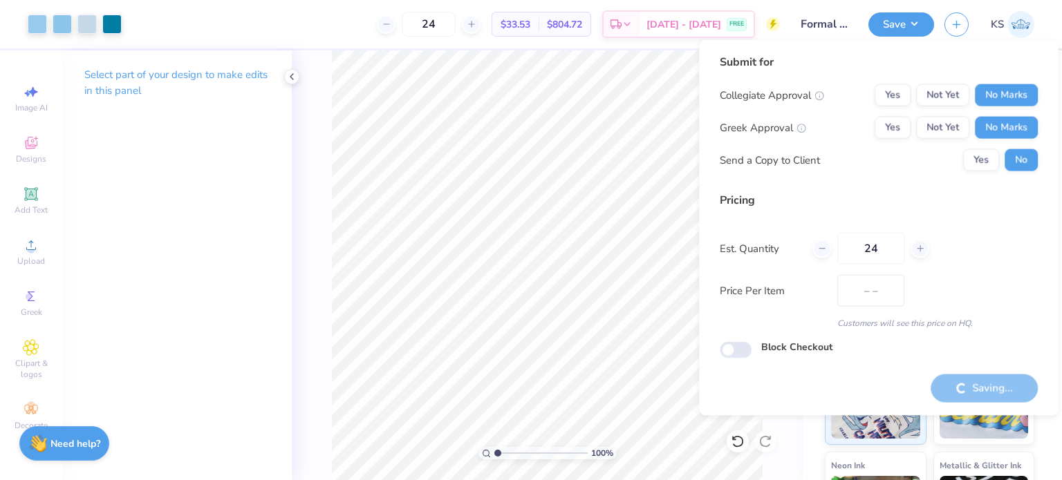
type input "$33.53"
